Goal: Task Accomplishment & Management: Complete application form

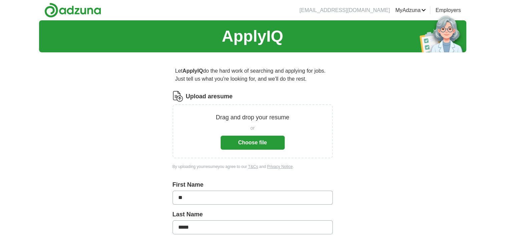
click at [270, 145] on button "Choose file" at bounding box center [253, 143] width 64 height 14
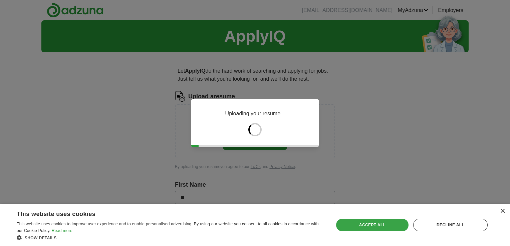
click at [381, 225] on div "Accept all" at bounding box center [372, 225] width 72 height 13
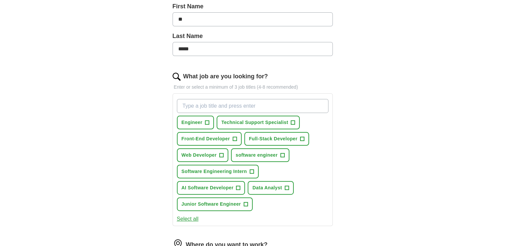
scroll to position [167, 0]
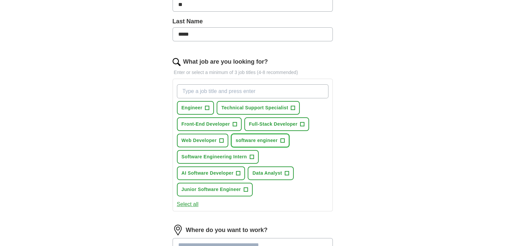
click at [282, 141] on span "+" at bounding box center [282, 140] width 4 height 5
click at [284, 171] on button "Data Analyst +" at bounding box center [271, 173] width 46 height 14
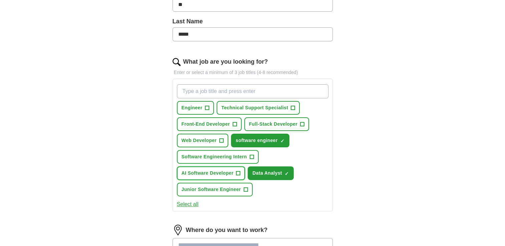
click at [223, 171] on span "AI Software Developer" at bounding box center [207, 173] width 52 height 7
click at [233, 156] on span "Software Engineering Intern" at bounding box center [213, 156] width 65 height 7
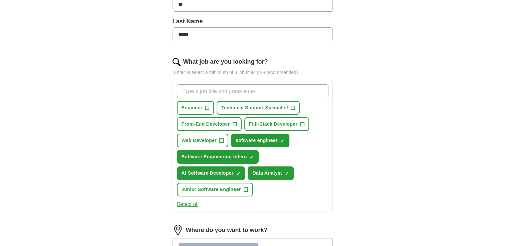
click at [192, 201] on button "Select all" at bounding box center [188, 205] width 22 height 8
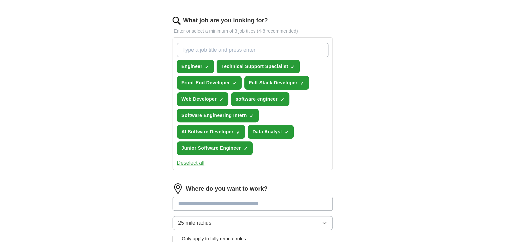
scroll to position [267, 0]
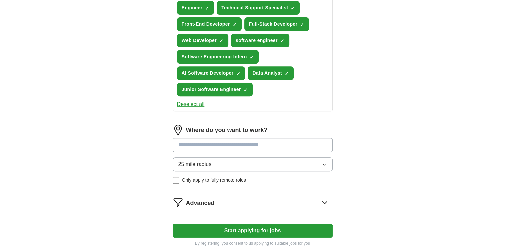
click at [237, 143] on input at bounding box center [252, 145] width 160 height 14
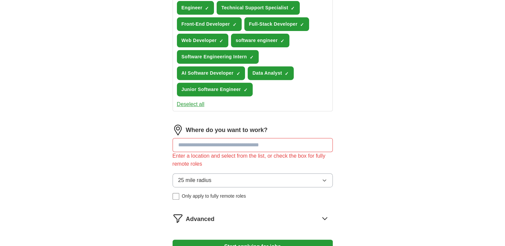
click at [230, 161] on div "Where do you want to work? Enter a location and select from the list, or check …" at bounding box center [252, 165] width 160 height 80
click at [231, 149] on input at bounding box center [252, 145] width 160 height 14
type input "**********"
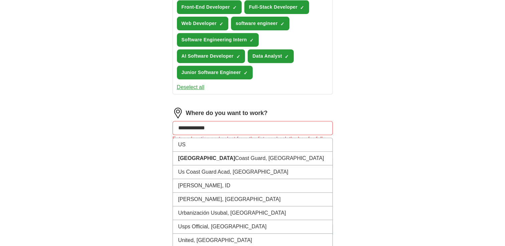
scroll to position [290, 0]
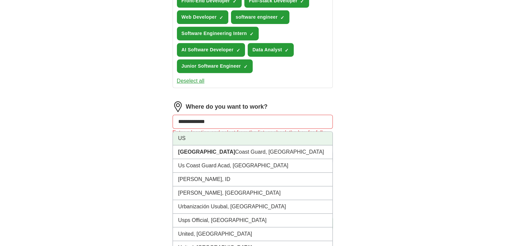
click at [211, 132] on li "US" at bounding box center [252, 139] width 159 height 14
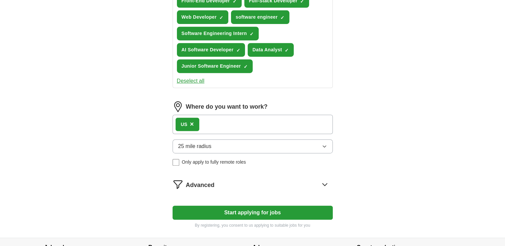
click at [223, 142] on button "25 mile radius" at bounding box center [252, 146] width 160 height 14
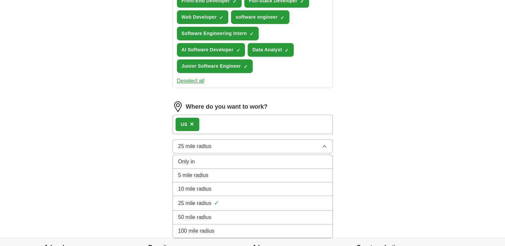
click at [200, 158] on div "Only in" at bounding box center [252, 162] width 149 height 8
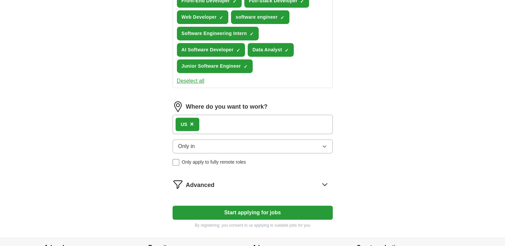
click at [245, 192] on form "Select a resume Om_Patel_Resume.pdf [DATE] 09:52 Upload a different resume By u…" at bounding box center [252, 15] width 160 height 428
click at [245, 187] on div "Advanced" at bounding box center [259, 184] width 147 height 11
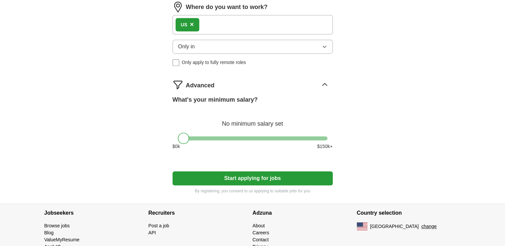
scroll to position [390, 0]
click at [249, 177] on button "Start applying for jobs" at bounding box center [252, 178] width 160 height 14
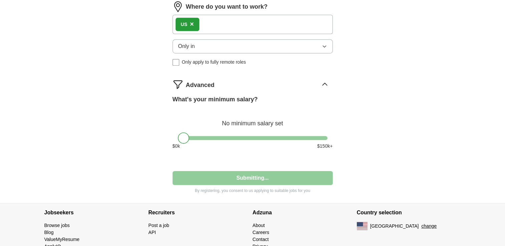
select select "**"
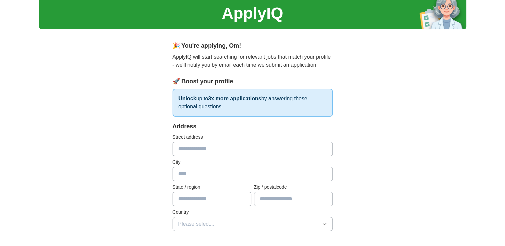
scroll to position [67, 0]
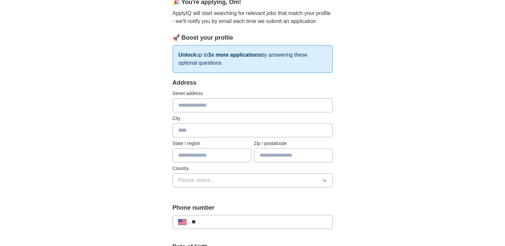
drag, startPoint x: 189, startPoint y: 99, endPoint x: 189, endPoint y: 104, distance: 5.0
click at [189, 104] on input "text" at bounding box center [252, 105] width 160 height 14
type input "**********"
type input "********"
type input "**"
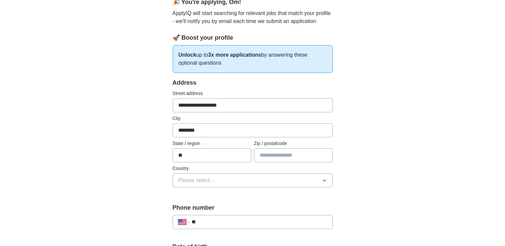
type input "*****"
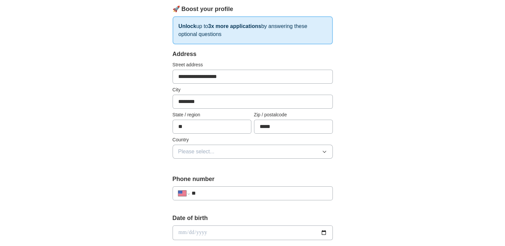
scroll to position [133, 0]
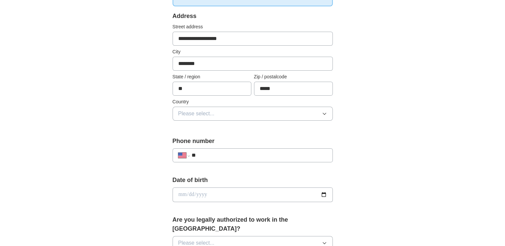
click at [211, 111] on span "Please select..." at bounding box center [196, 114] width 36 height 8
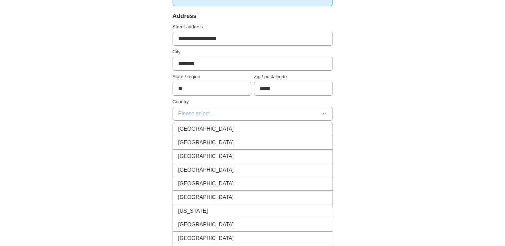
click at [215, 144] on div "[GEOGRAPHIC_DATA]" at bounding box center [252, 143] width 149 height 8
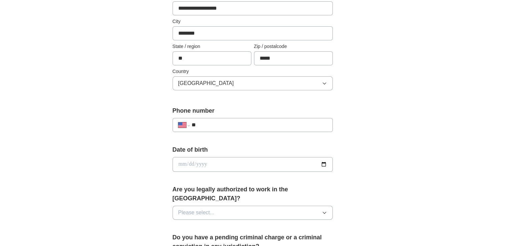
scroll to position [200, 0]
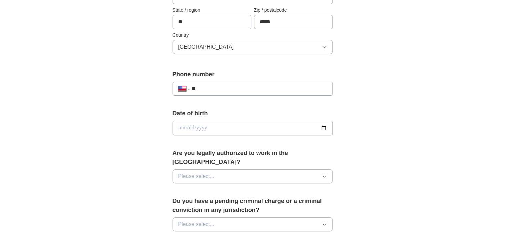
click at [216, 85] on input "**" at bounding box center [258, 89] width 135 height 8
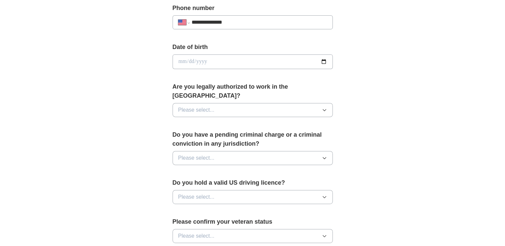
scroll to position [267, 0]
type input "**********"
click at [199, 66] on input "date" at bounding box center [252, 61] width 160 height 15
click at [206, 62] on input "date" at bounding box center [252, 61] width 160 height 15
type input "**********"
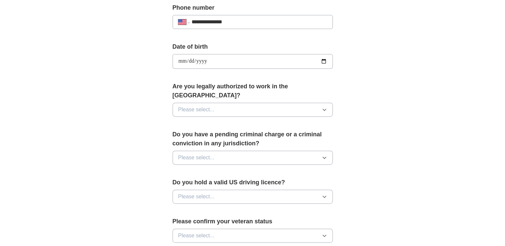
click at [205, 106] on span "Please select..." at bounding box center [196, 110] width 36 height 8
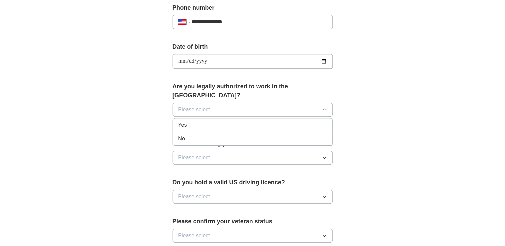
click at [202, 121] on div "Yes" at bounding box center [252, 125] width 149 height 8
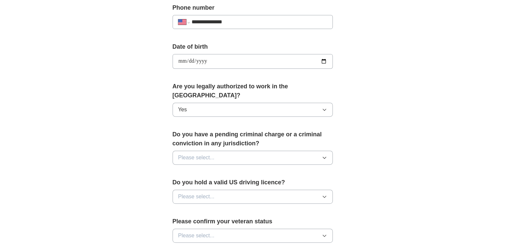
click at [217, 151] on button "Please select..." at bounding box center [252, 158] width 160 height 14
click at [217, 183] on div "No" at bounding box center [252, 187] width 149 height 8
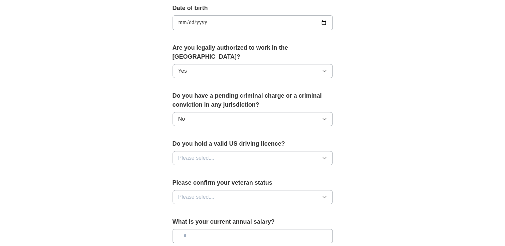
scroll to position [334, 0]
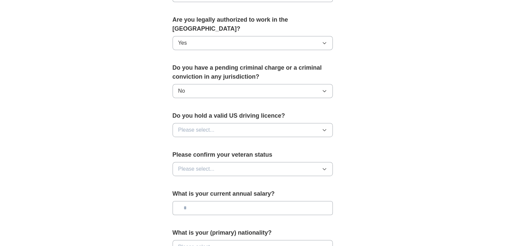
click at [207, 126] on span "Please select..." at bounding box center [196, 130] width 36 height 8
click at [211, 141] on div "Yes" at bounding box center [252, 145] width 149 height 8
click at [210, 165] on span "Please select..." at bounding box center [196, 169] width 36 height 8
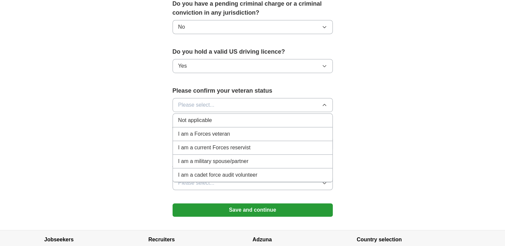
scroll to position [400, 0]
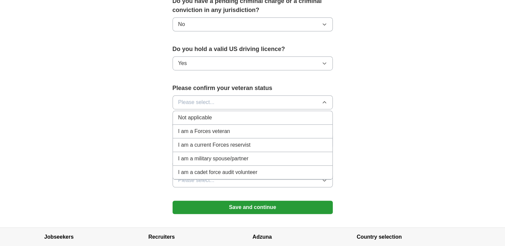
click at [218, 114] on div "Not applicable" at bounding box center [252, 118] width 149 height 8
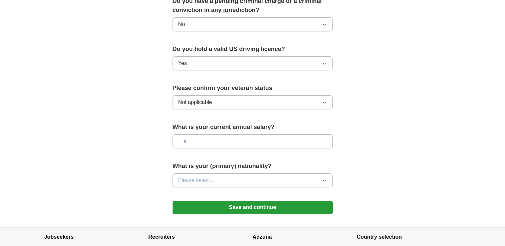
click at [238, 173] on button "Please select..." at bounding box center [252, 180] width 160 height 14
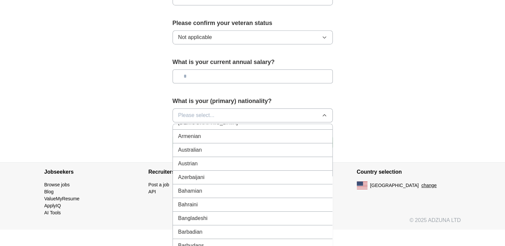
scroll to position [133, 0]
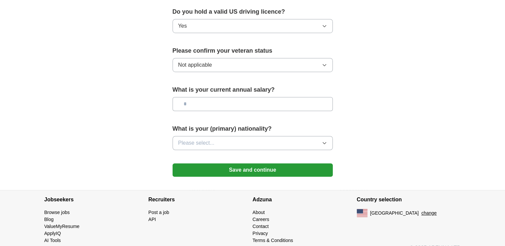
click at [274, 163] on button "Save and continue" at bounding box center [252, 169] width 160 height 13
